Goal: Information Seeking & Learning: Learn about a topic

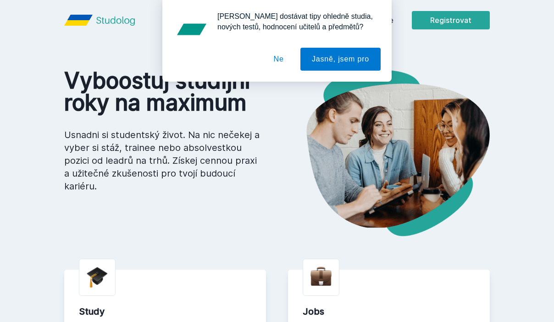
click at [443, 38] on div "[PERSON_NAME] dostávat tipy ohledně studia, nových testů, hodnocení učitelů a p…" at bounding box center [277, 41] width 554 height 82
click at [278, 63] on button "Ne" at bounding box center [278, 59] width 33 height 23
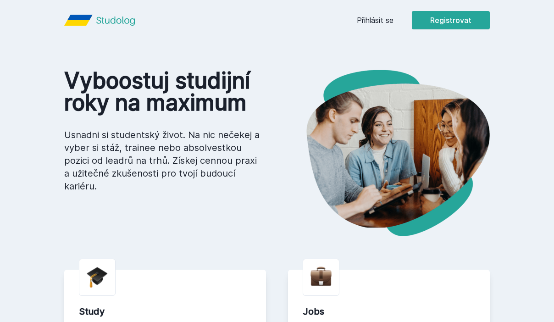
click at [367, 19] on link "Přihlásit se" at bounding box center [375, 20] width 37 height 11
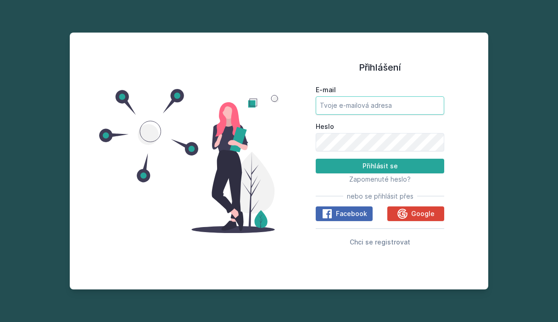
type input "[EMAIL_ADDRESS][PERSON_NAME][DOMAIN_NAME]"
click at [380, 166] on button "Přihlásit se" at bounding box center [380, 166] width 128 height 15
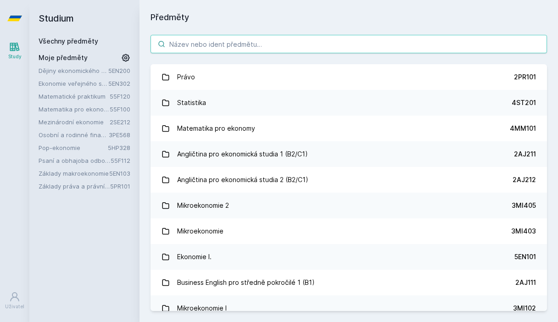
click at [345, 45] on input "search" at bounding box center [348, 44] width 396 height 18
click at [260, 43] on input "search" at bounding box center [348, 44] width 396 height 18
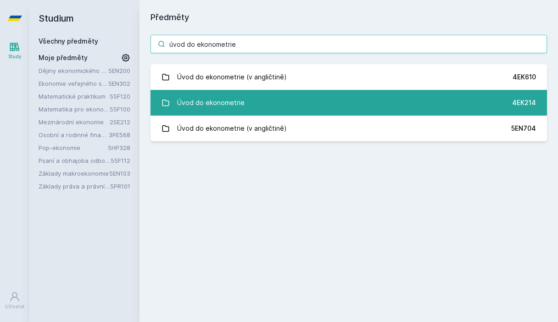
type input "úvod do ekonometrie"
click at [260, 104] on link "Úvod do ekonometrie 4EK214" at bounding box center [348, 103] width 396 height 26
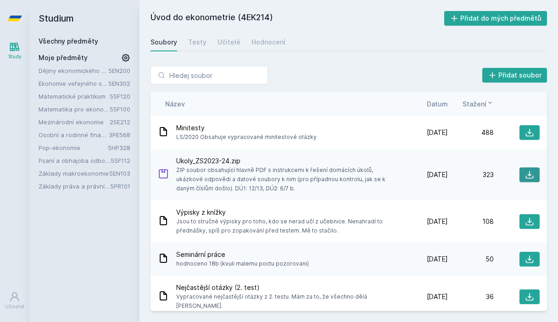
click at [519, 178] on button at bounding box center [529, 174] width 20 height 15
click at [438, 105] on span "Datum" at bounding box center [437, 104] width 21 height 10
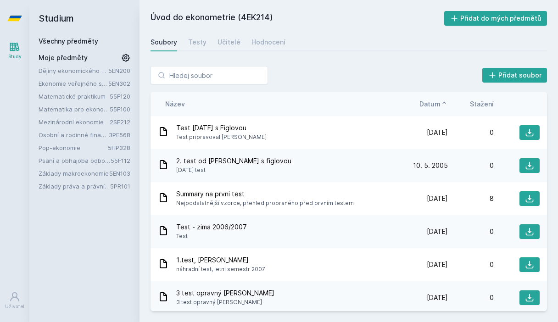
click at [438, 105] on span "Datum" at bounding box center [429, 104] width 21 height 10
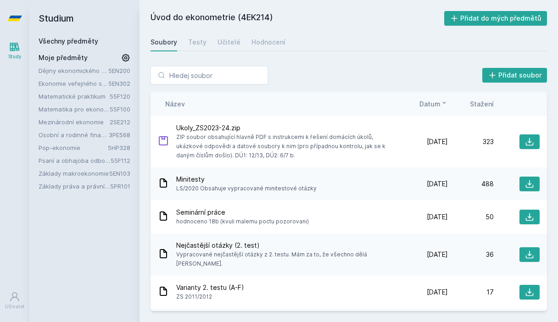
click at [438, 105] on span "Datum" at bounding box center [429, 104] width 21 height 10
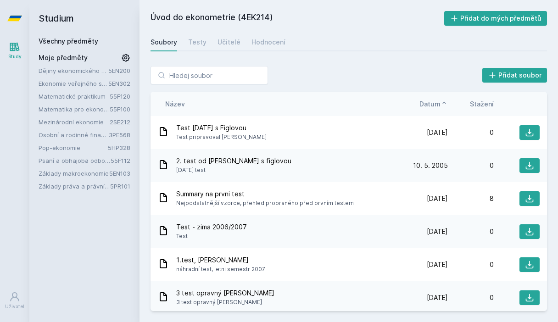
click at [479, 105] on span "Stažení" at bounding box center [482, 104] width 24 height 10
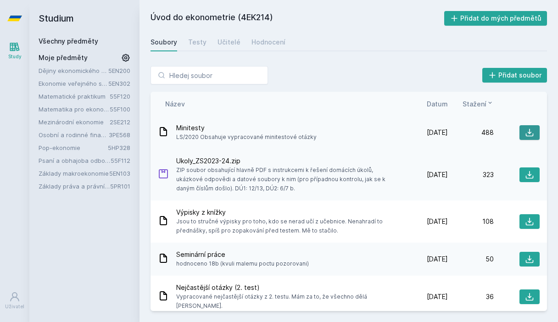
click at [526, 133] on icon at bounding box center [530, 133] width 8 height 8
